Goal: Transaction & Acquisition: Purchase product/service

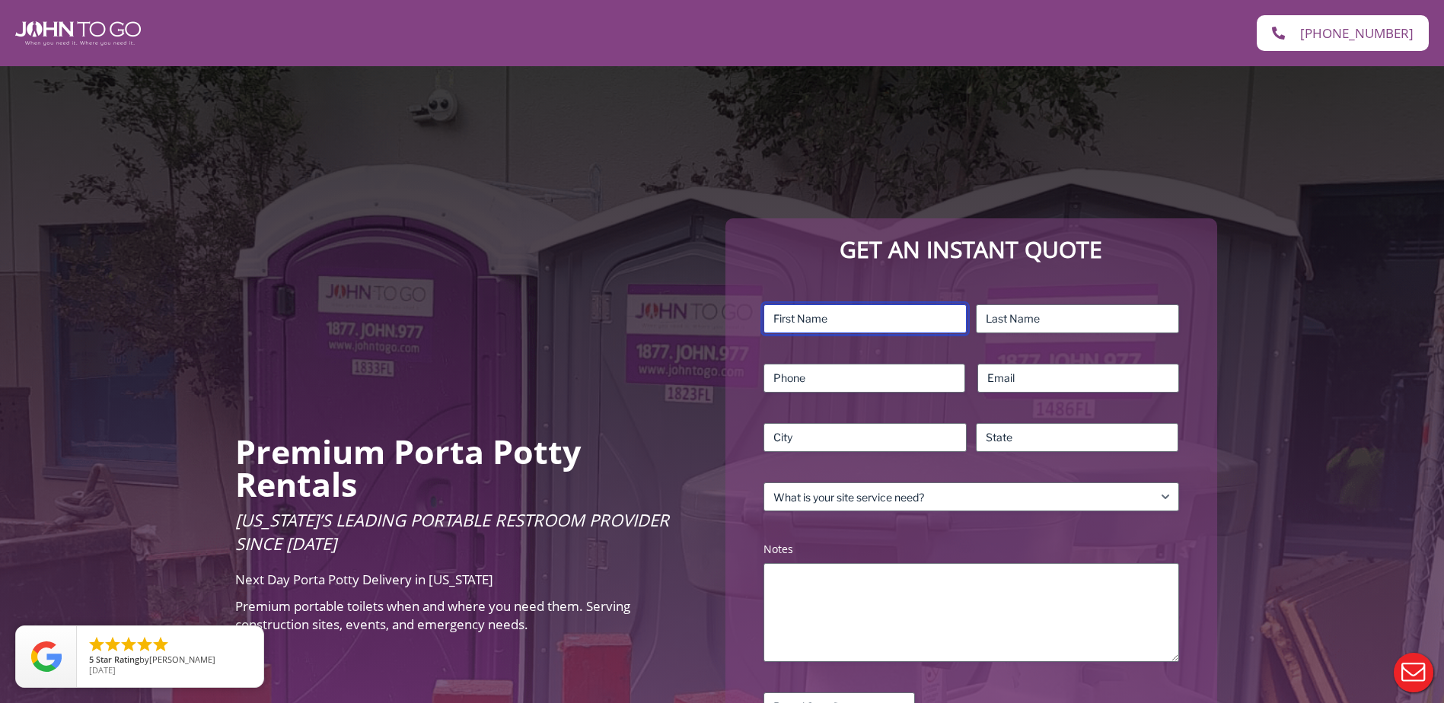
click at [812, 315] on input "First" at bounding box center [865, 319] width 203 height 29
type input "Chantelle"
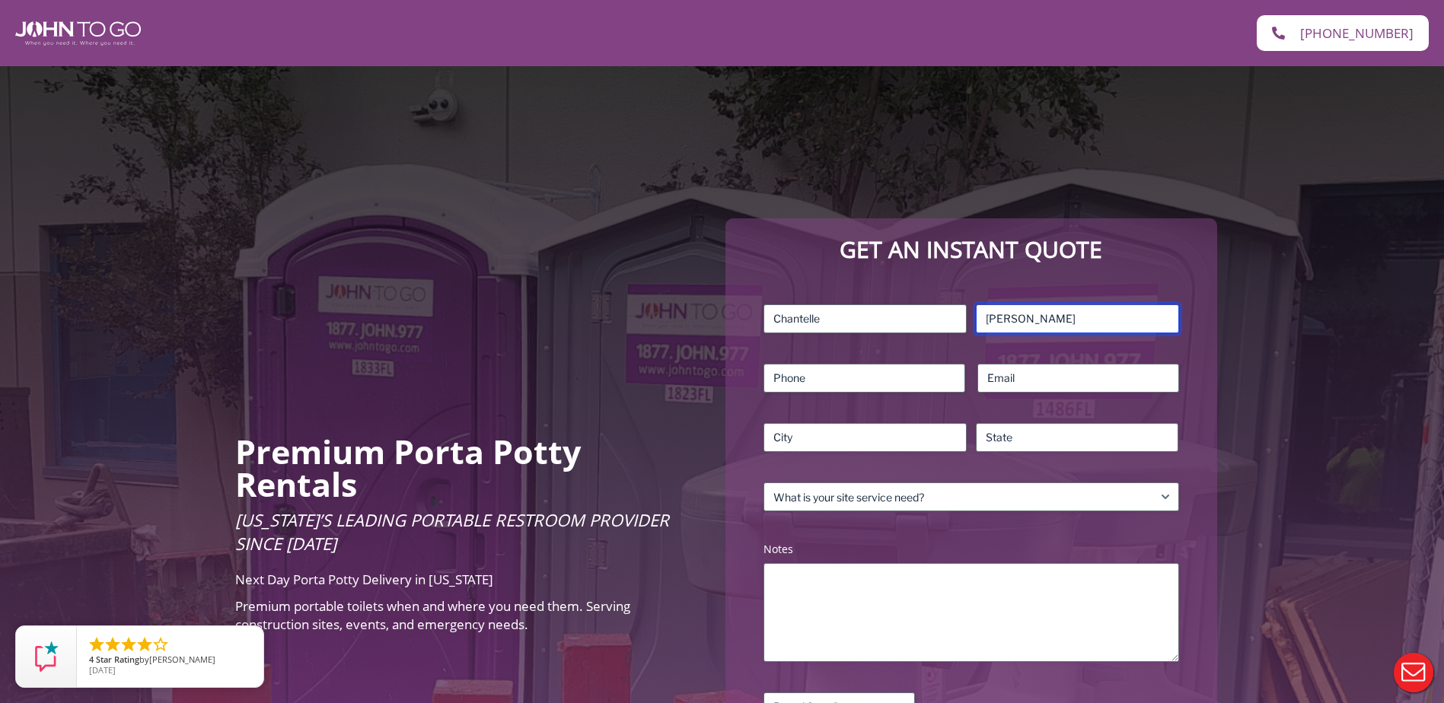
type input "[PERSON_NAME]"
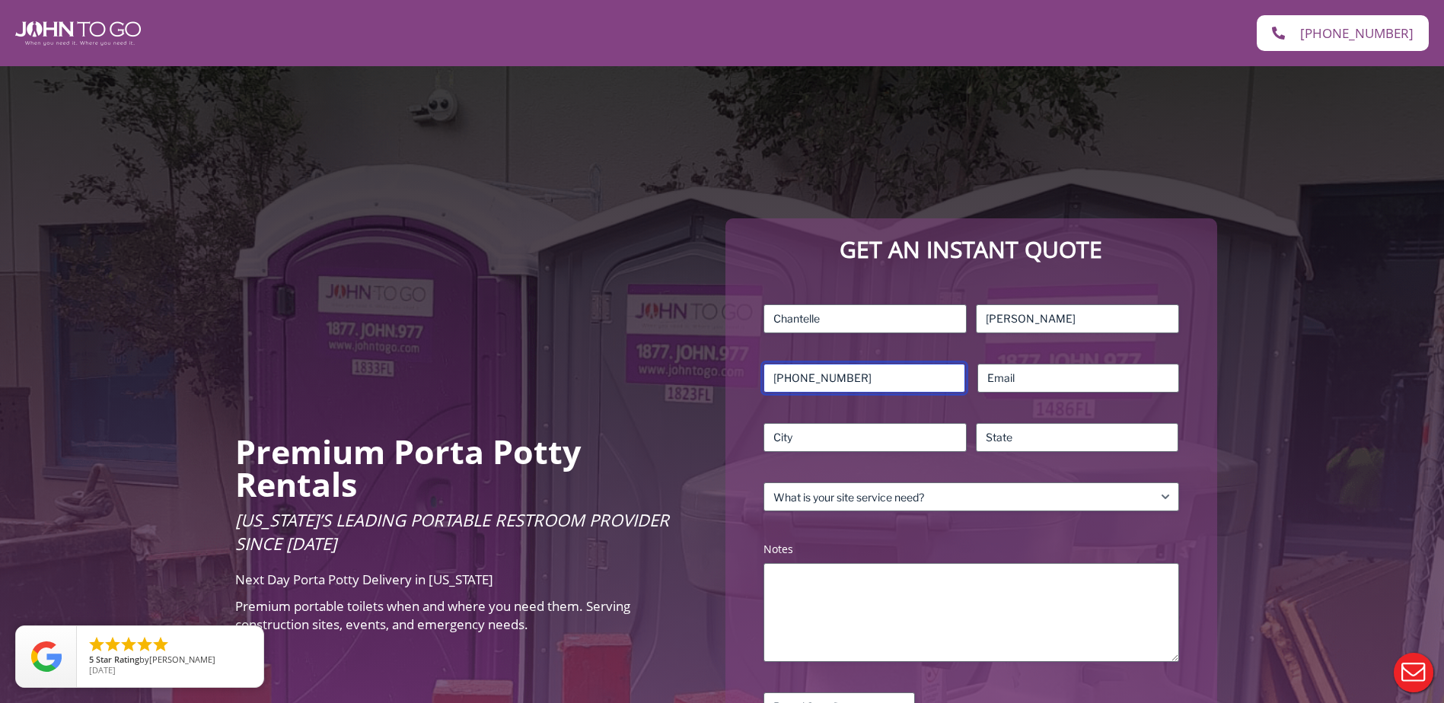
type input "[PHONE_NUMBER]"
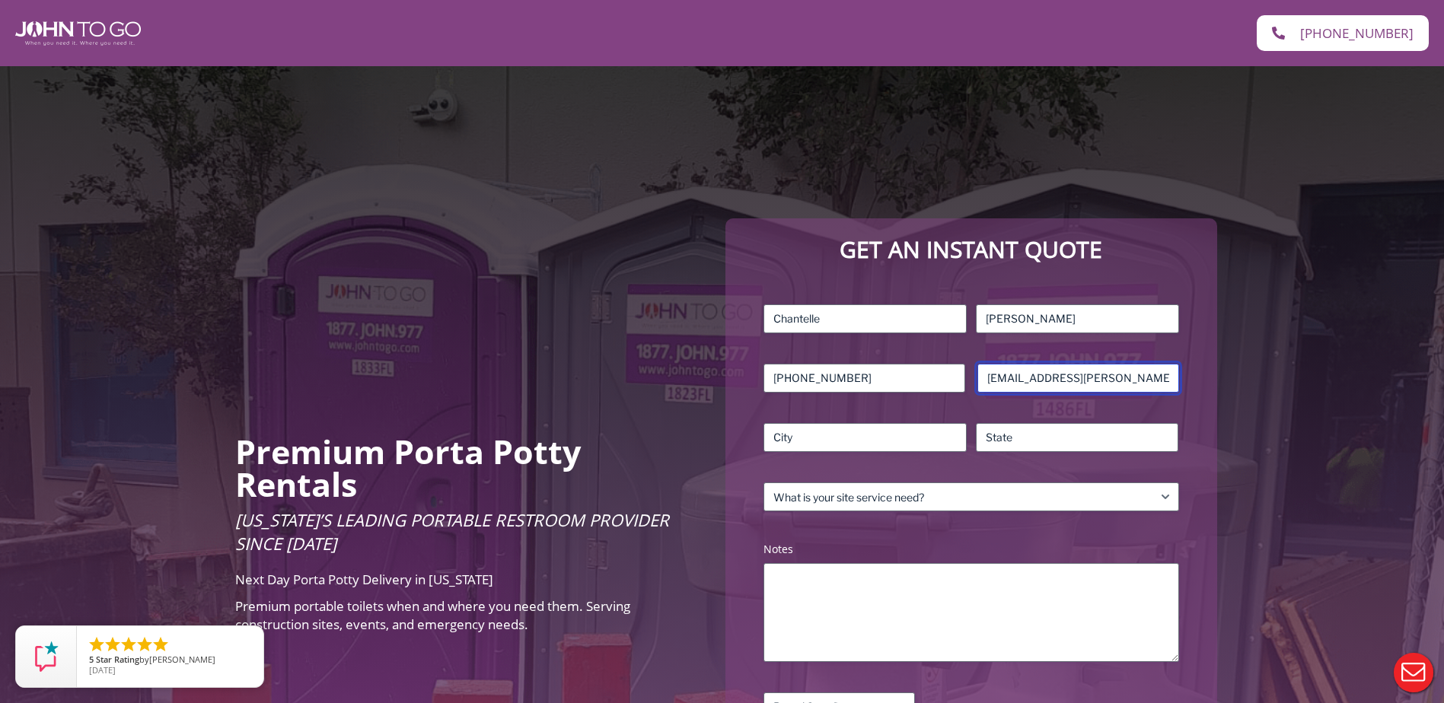
type input "[EMAIL_ADDRESS][PERSON_NAME][DOMAIN_NAME]"
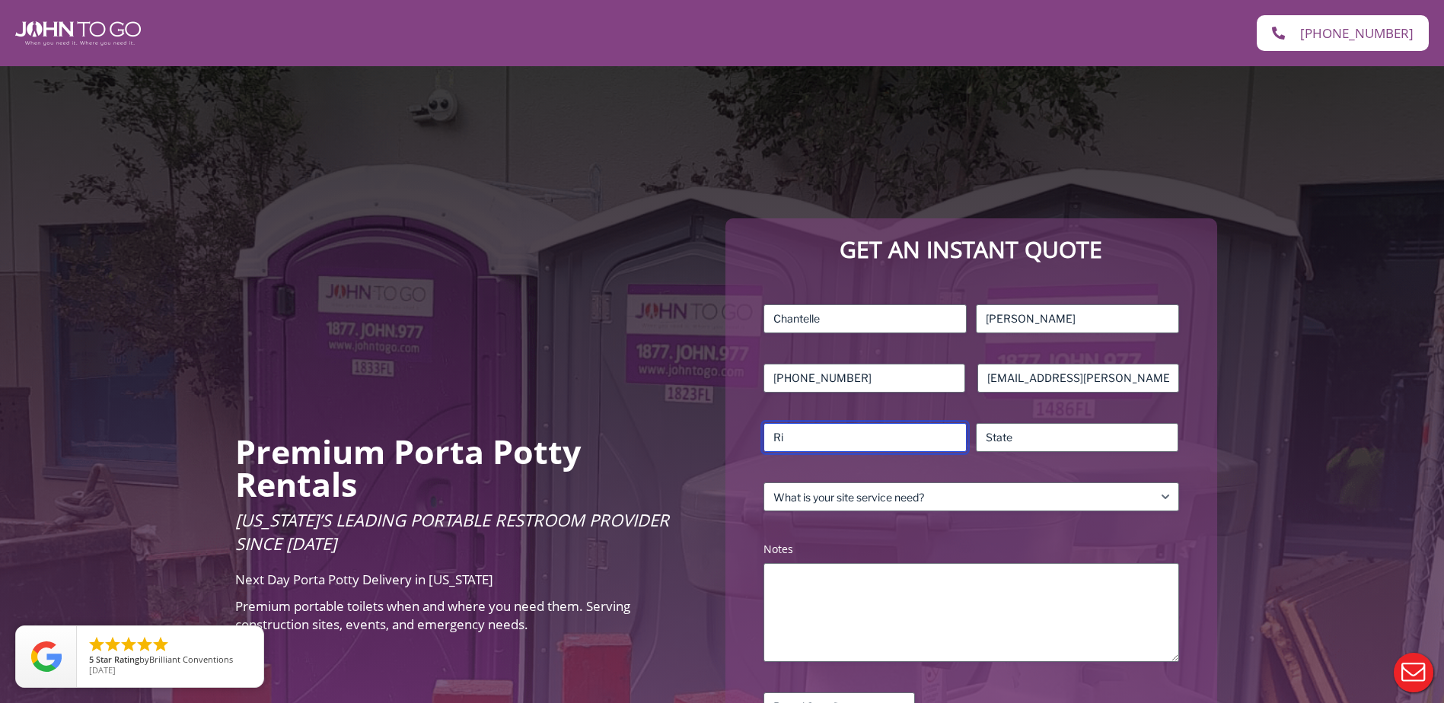
type input "R"
type input "[GEOGRAPHIC_DATA]"
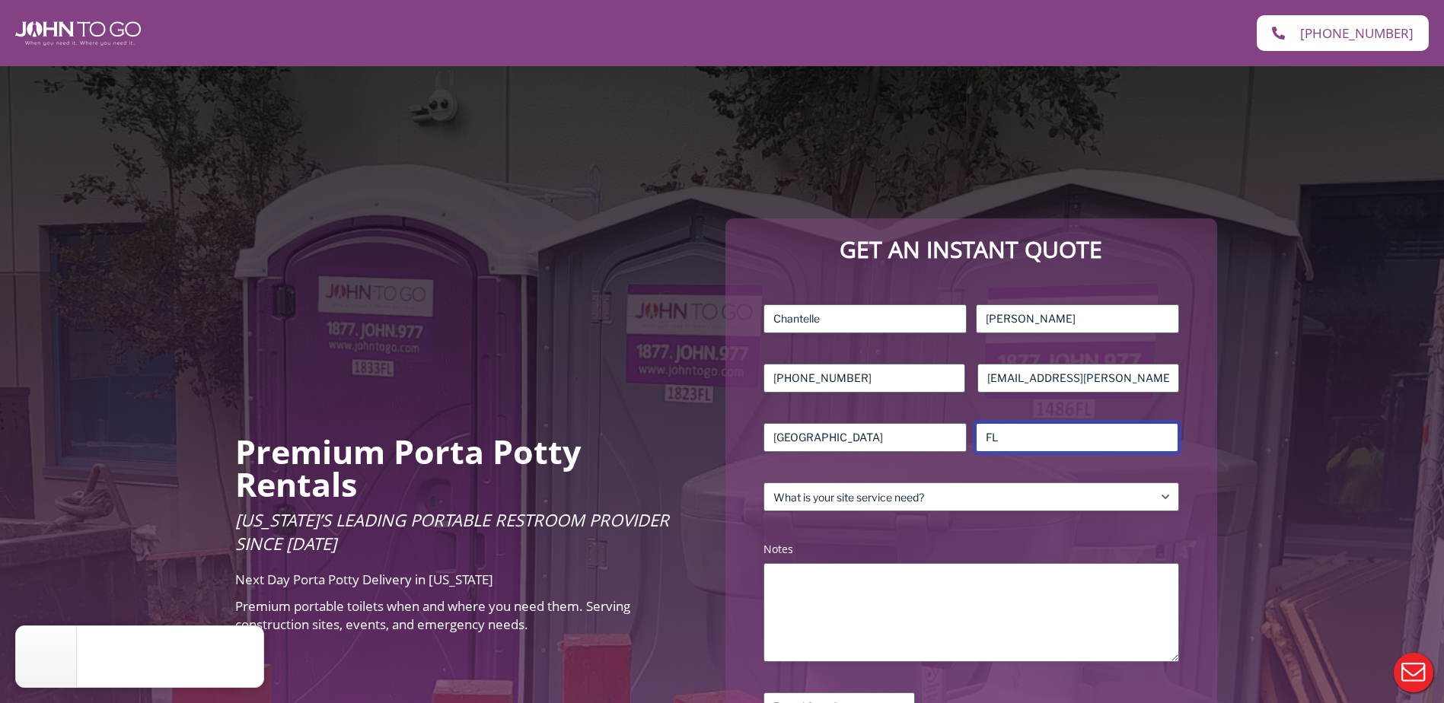
type input "FL"
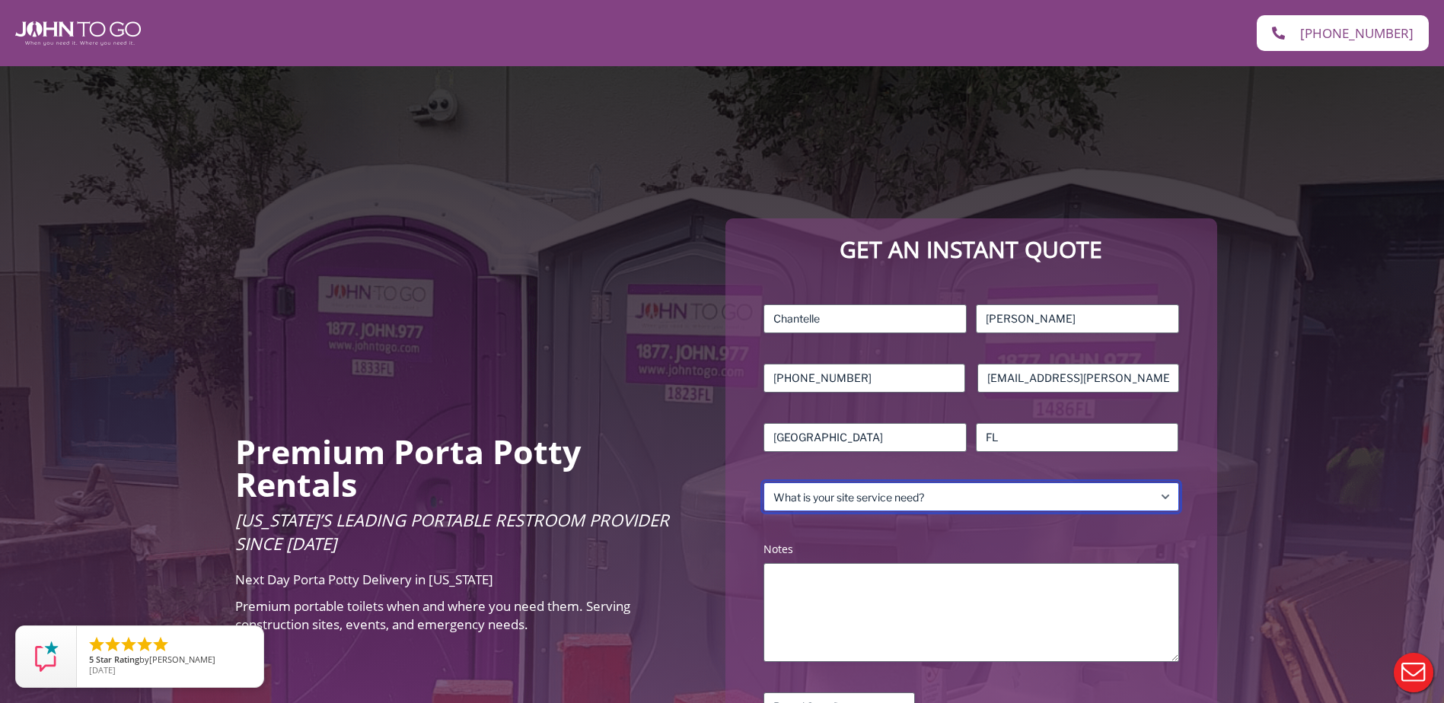
click at [813, 497] on select "What is your site service need? Consumer Construction – Commercial Construction…" at bounding box center [971, 497] width 415 height 29
select select "Residential"
click at [764, 483] on select "What is your site service need? Consumer Construction – Commercial Construction…" at bounding box center [971, 497] width 415 height 29
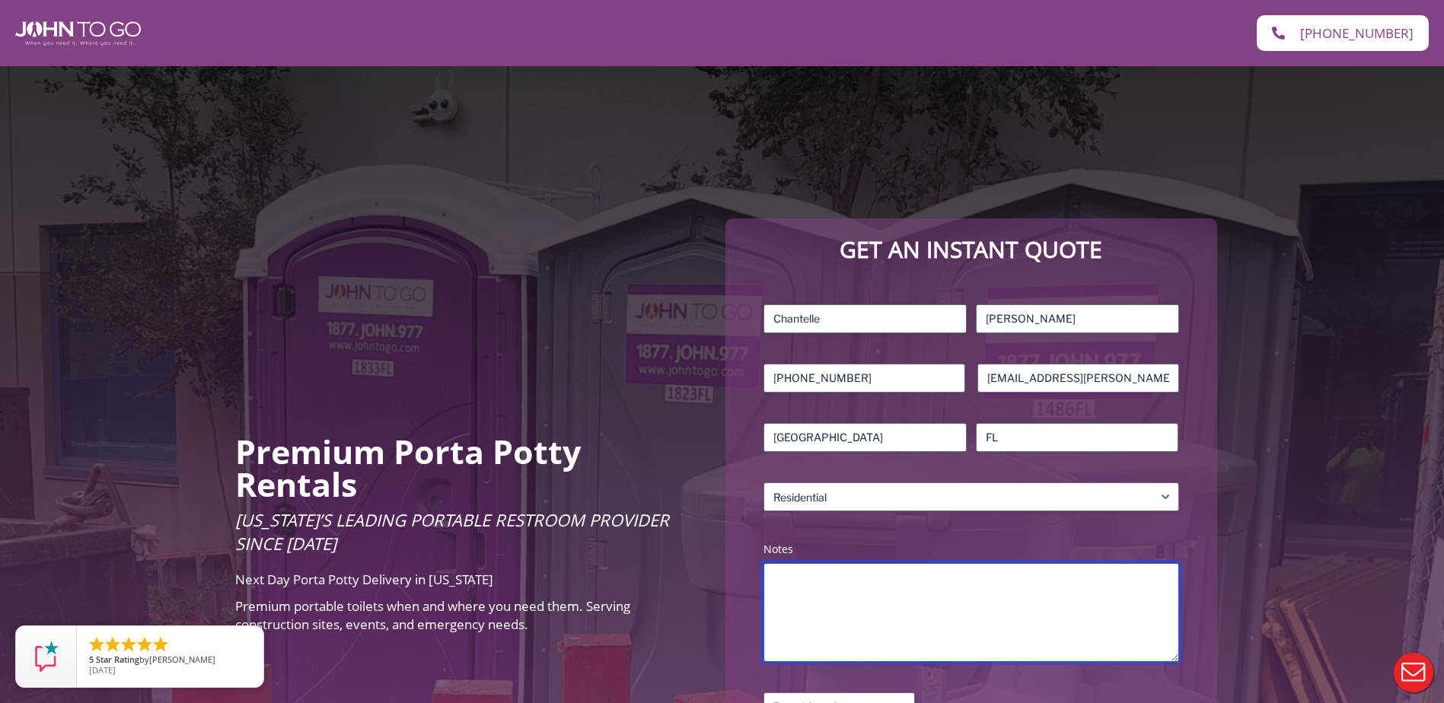
click at [904, 628] on textarea "Notes (Required)" at bounding box center [971, 612] width 415 height 99
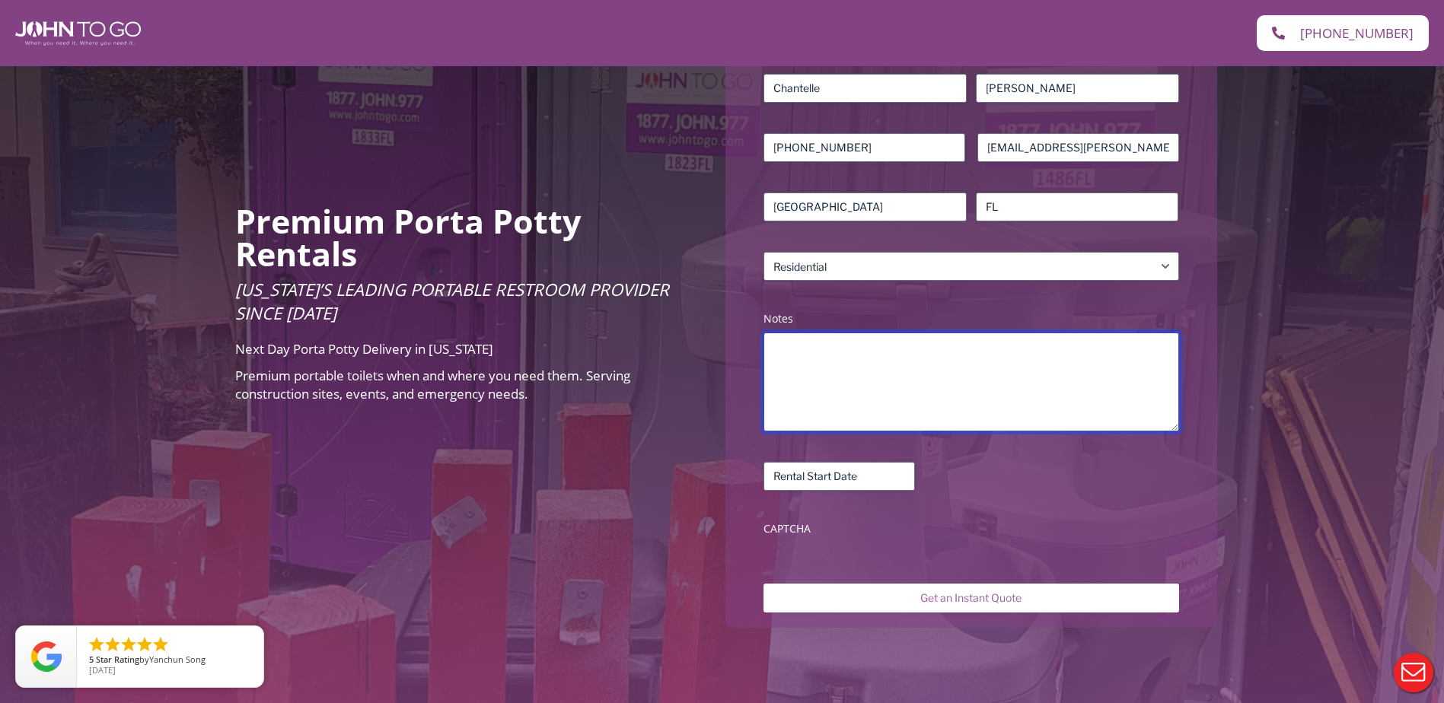
scroll to position [305, 0]
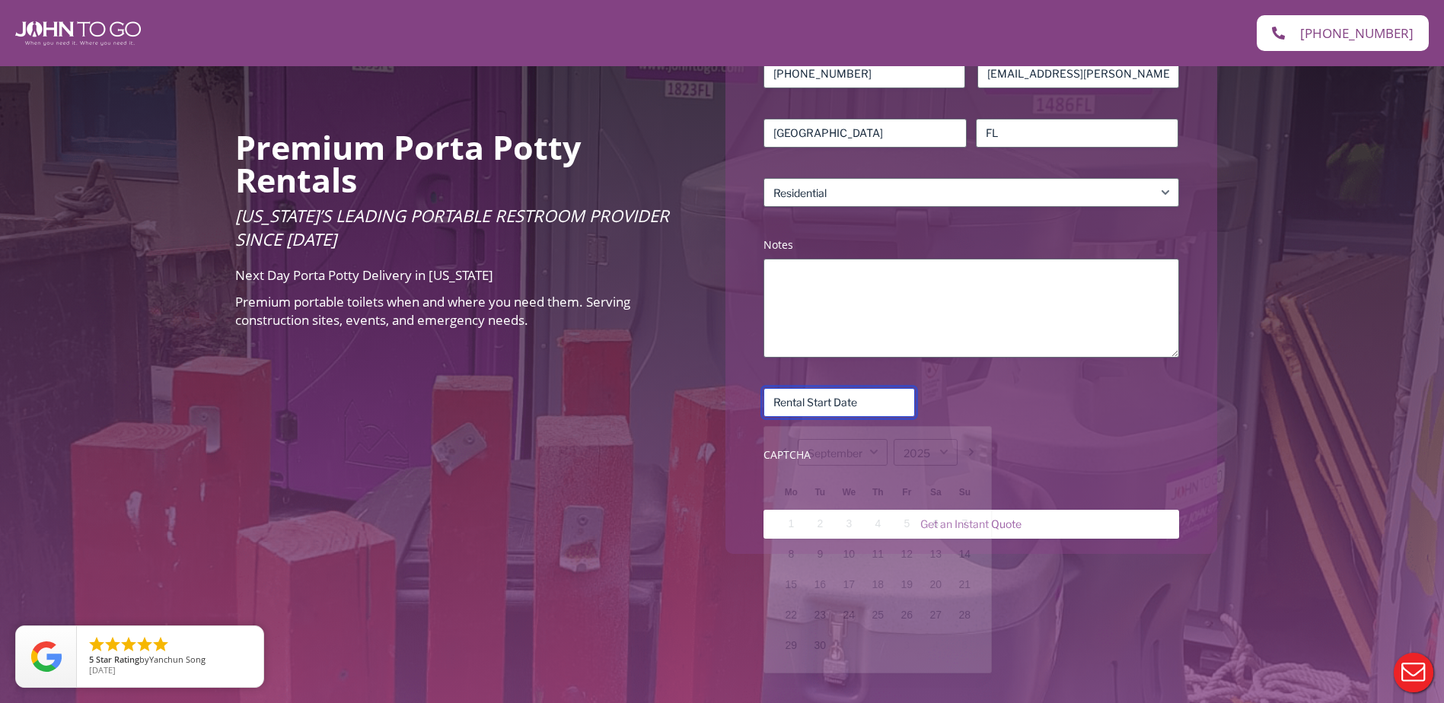
click at [878, 408] on input "Rental Start Date (Required)" at bounding box center [839, 402] width 151 height 29
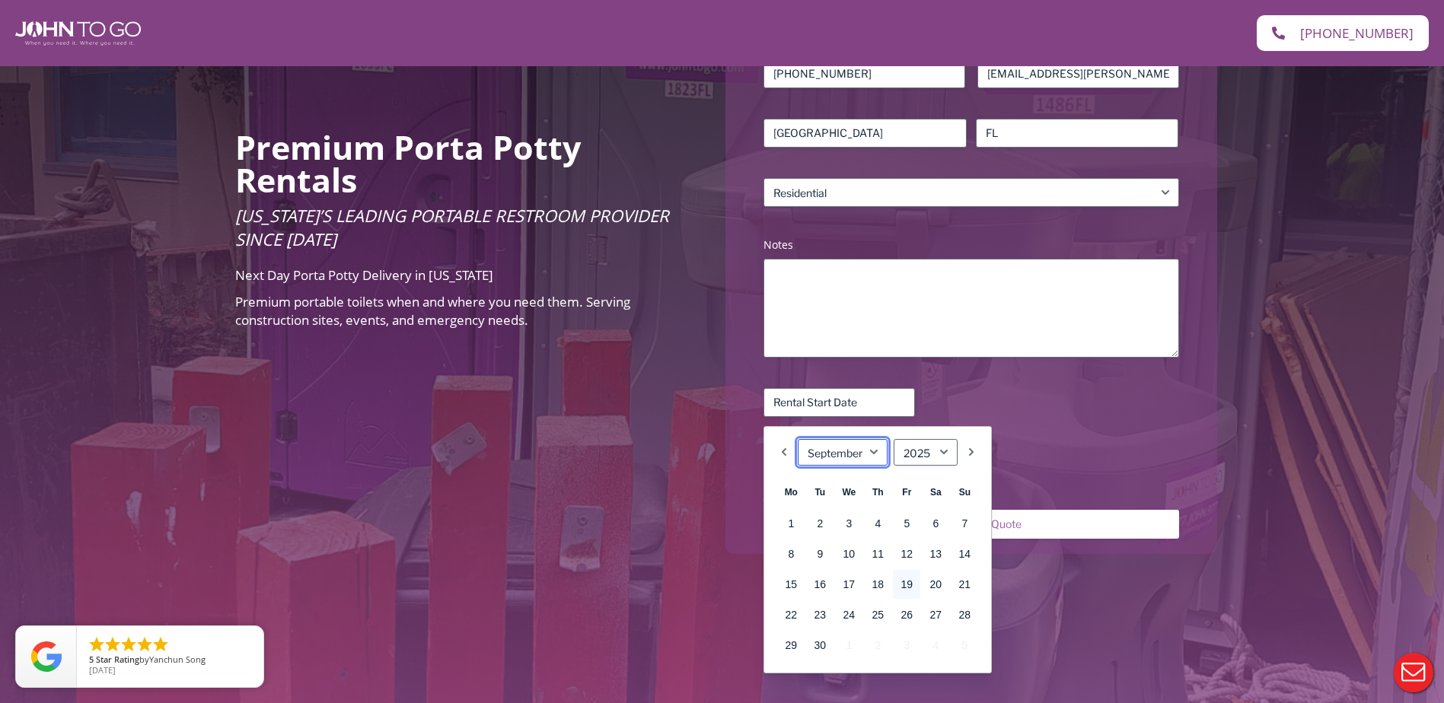
click at [874, 452] on select "January February March April May June July August September October November De…" at bounding box center [843, 452] width 90 height 27
click at [936, 620] on link "25" at bounding box center [935, 615] width 27 height 29
type input "[DATE]"
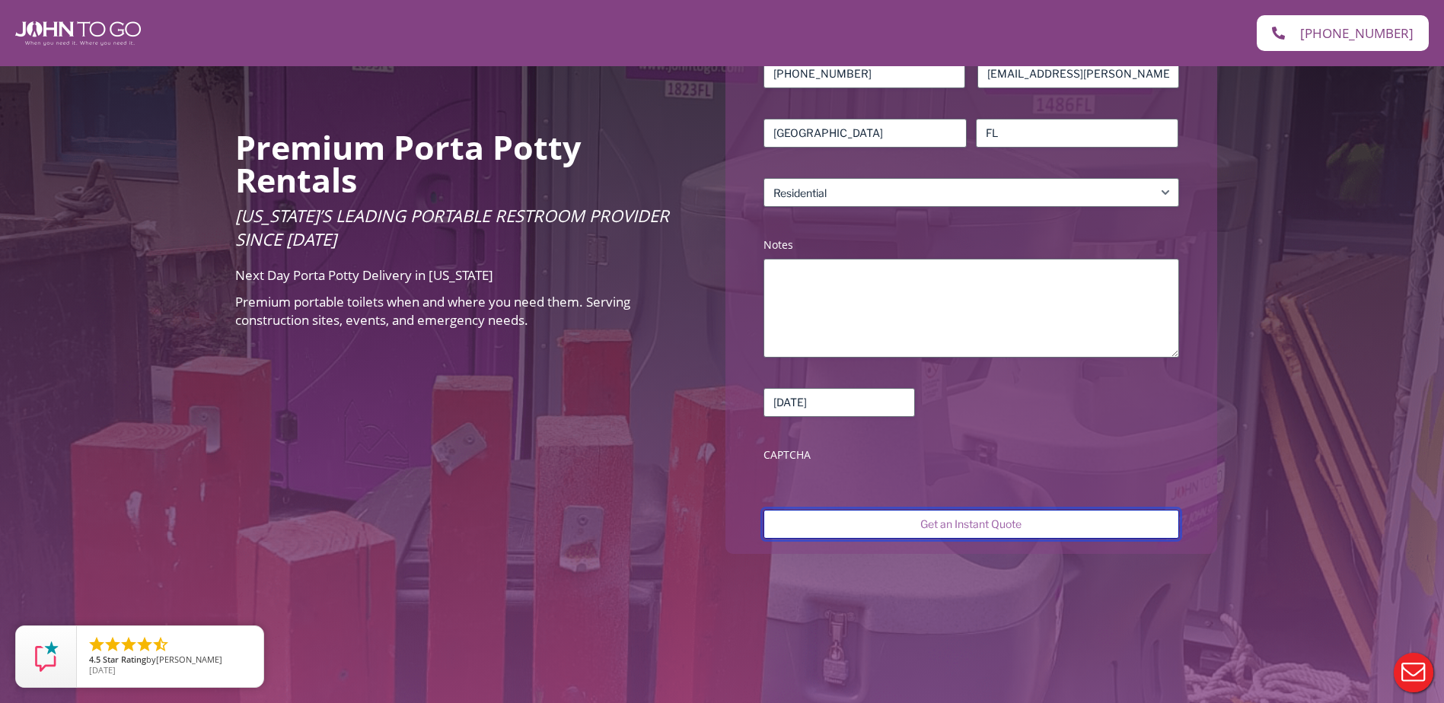
click at [962, 514] on input "Get an Instant Quote" at bounding box center [971, 524] width 415 height 29
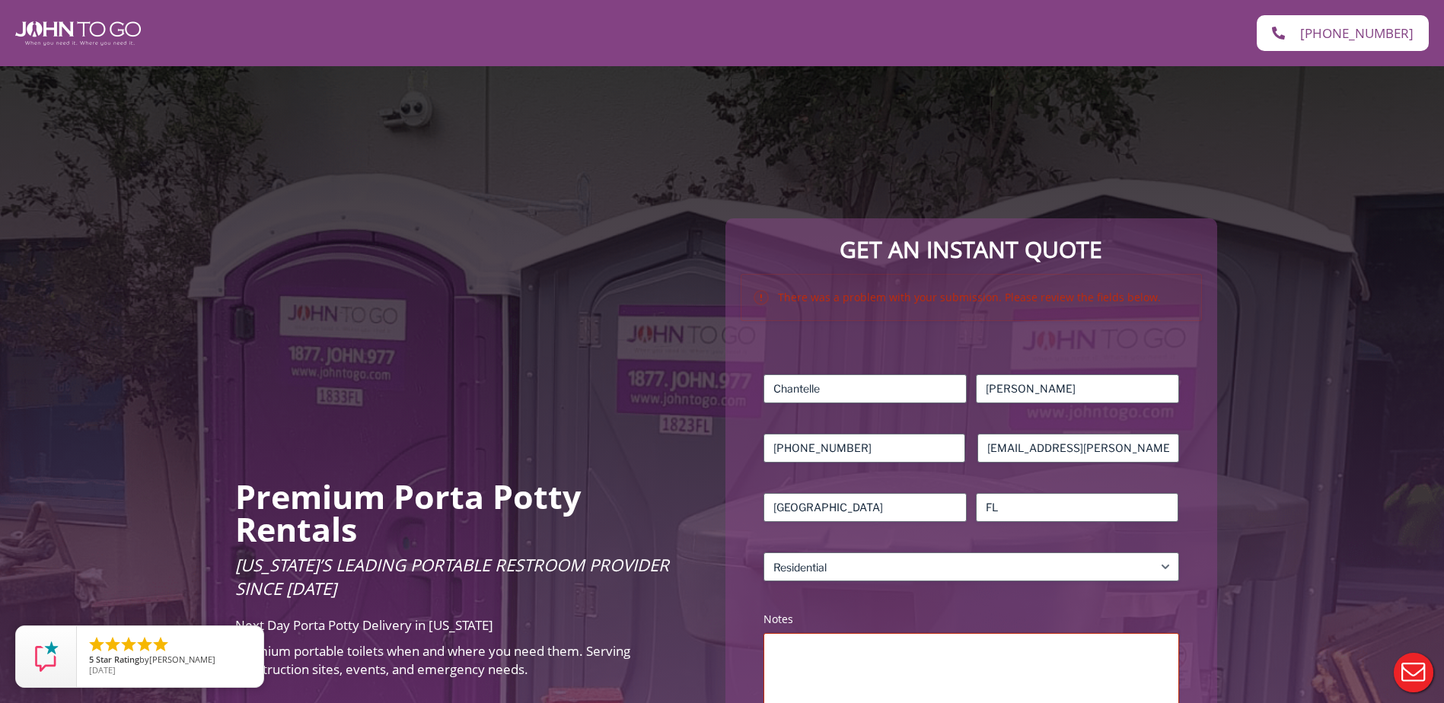
scroll to position [228, 0]
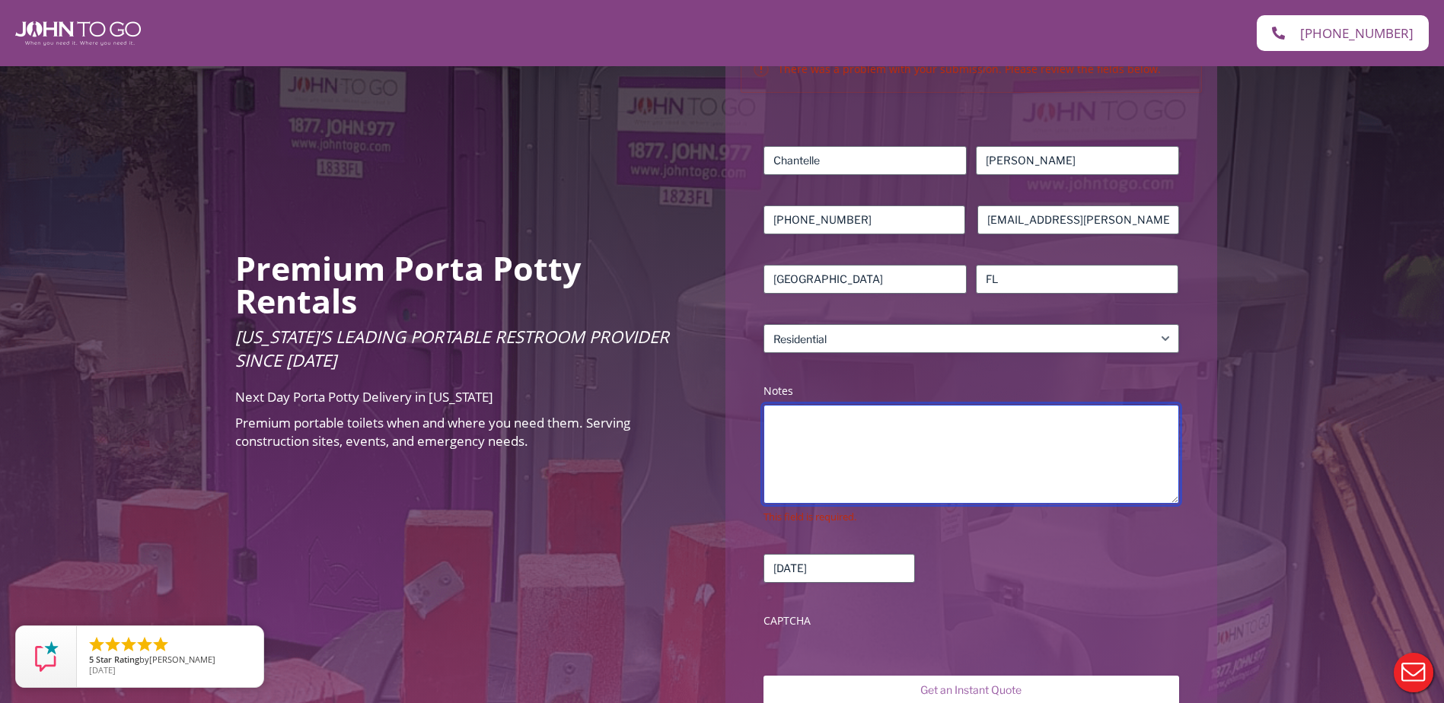
click at [837, 461] on textarea "Notes (Required)" at bounding box center [971, 454] width 415 height 99
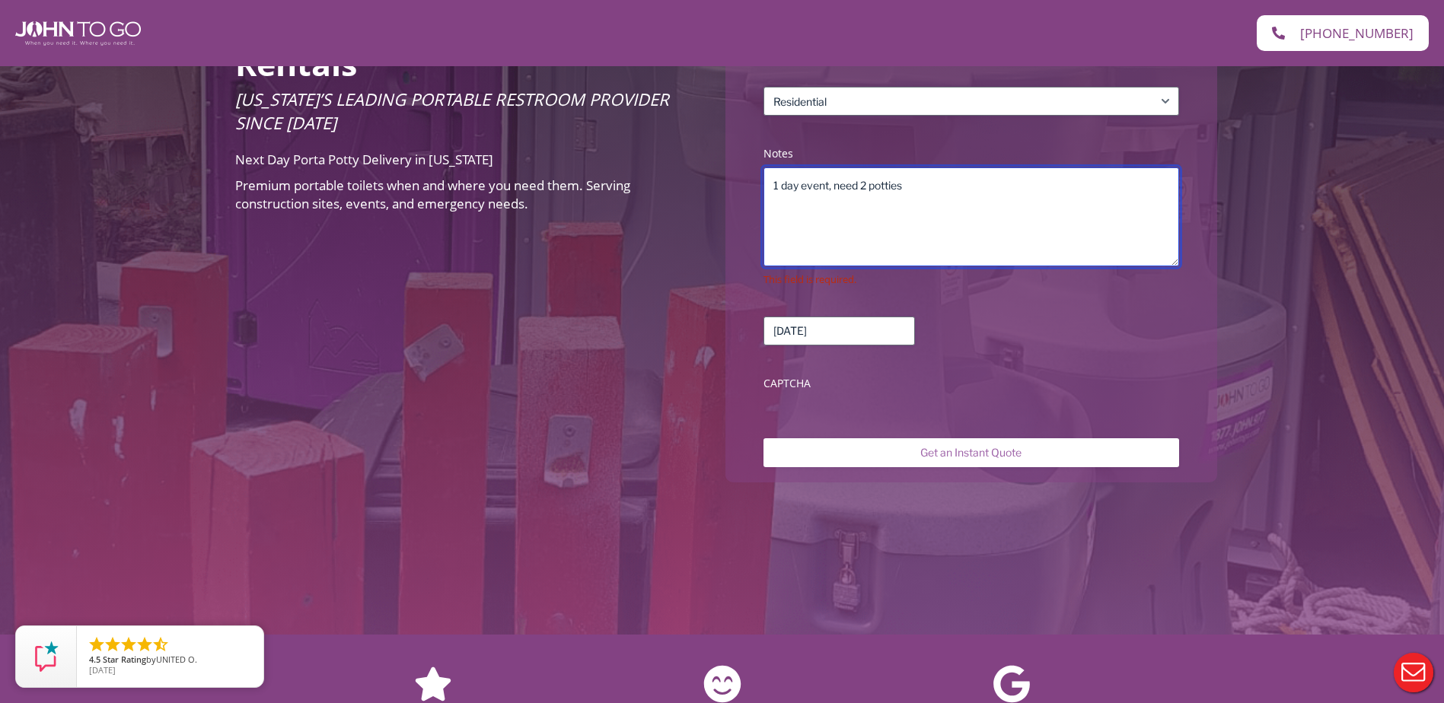
scroll to position [609, 0]
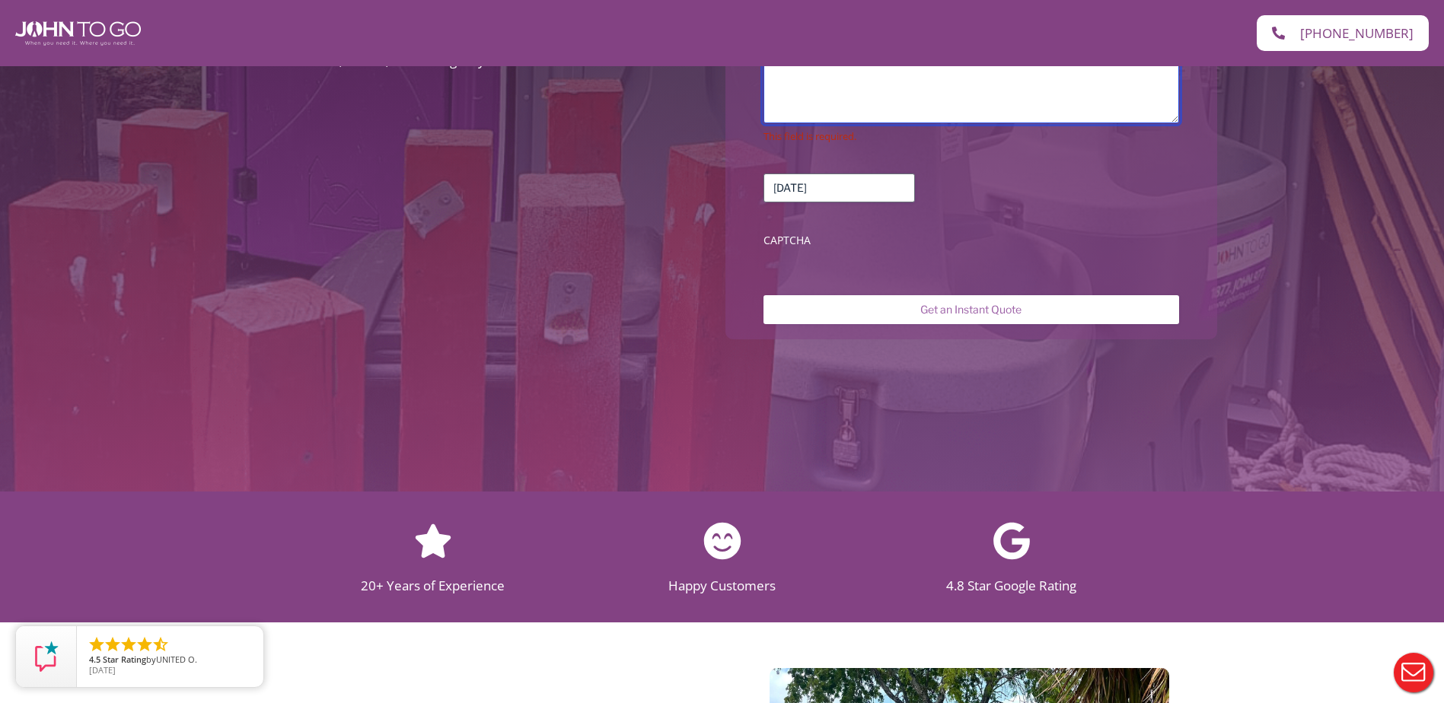
type textarea "1 day event, need 2 potties"
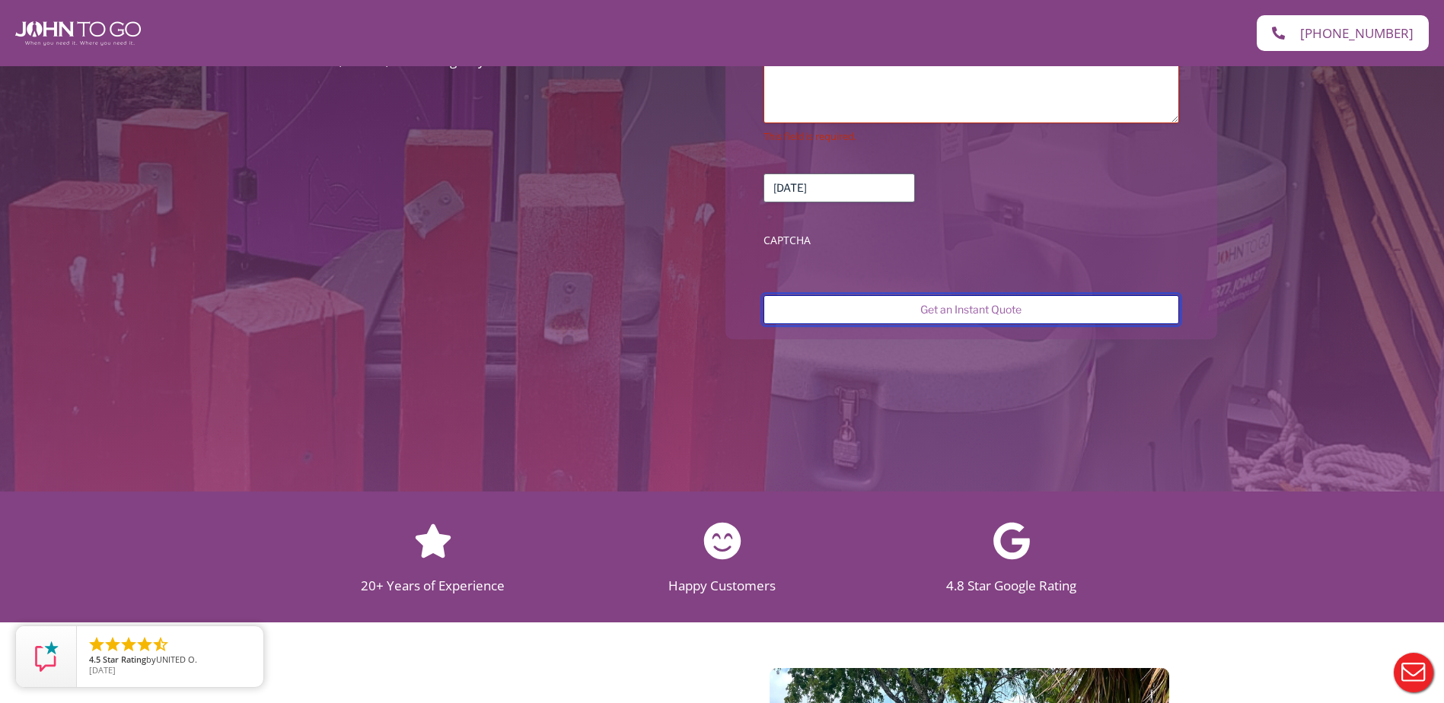
click at [1010, 310] on input "Get an Instant Quote" at bounding box center [971, 309] width 415 height 29
